Goal: Information Seeking & Learning: Learn about a topic

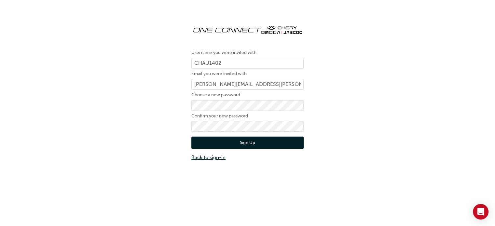
click at [216, 158] on link "Back to sign-in" at bounding box center [247, 157] width 112 height 7
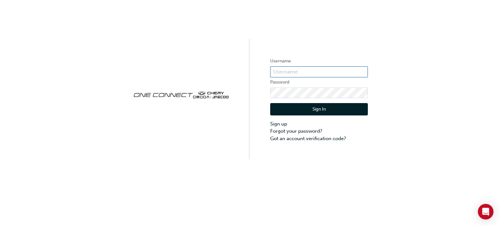
click at [291, 68] on input "text" at bounding box center [319, 71] width 98 height 11
type input "chau1402"
click at [315, 108] on button "Sign In" at bounding box center [319, 109] width 98 height 12
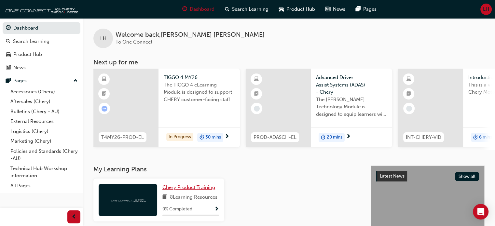
click at [180, 190] on span "Chery Product Training" at bounding box center [188, 187] width 53 height 6
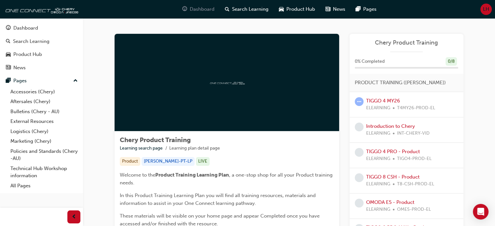
click at [204, 10] on span "Dashboard" at bounding box center [202, 9] width 25 height 7
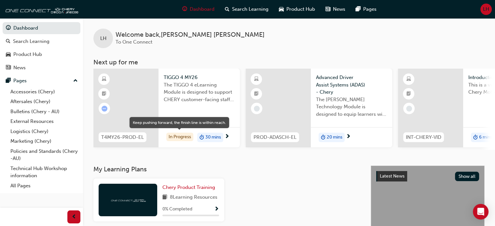
click at [180, 136] on div "In Progress" at bounding box center [179, 137] width 27 height 9
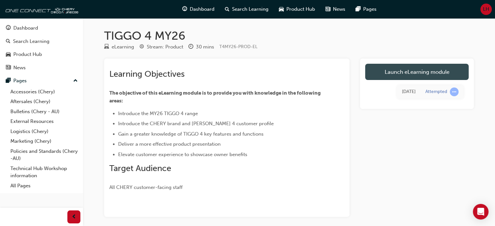
click at [422, 73] on link "Launch eLearning module" at bounding box center [416, 72] width 103 height 16
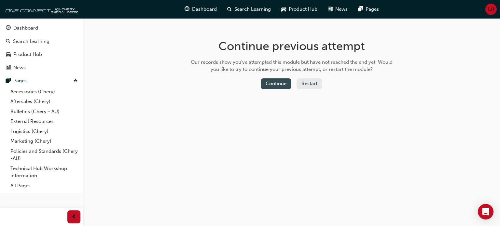
click at [271, 86] on button "Continue" at bounding box center [276, 83] width 31 height 11
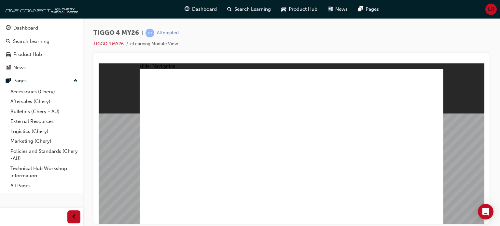
drag, startPoint x: 498, startPoint y: 80, endPoint x: 495, endPoint y: 174, distance: 93.7
click at [495, 174] on div "TIGGO 4 MY26 | Attempted TIGGO 4 MY26 eLearning Module View" at bounding box center [291, 114] width 417 height 192
click at [497, 209] on div "TIGGO 4 MY26 | Attempted TIGGO 4 MY26 eLearning Module View" at bounding box center [291, 114] width 417 height 192
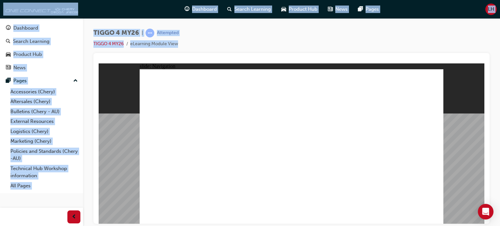
drag, startPoint x: 497, startPoint y: 209, endPoint x: 498, endPoint y: 138, distance: 71.2
click at [498, 138] on div "TIGGO 4 MY26 | Attempted TIGGO 4 MY26 eLearning Module View" at bounding box center [291, 114] width 417 height 192
